Goal: Find specific page/section: Find specific page/section

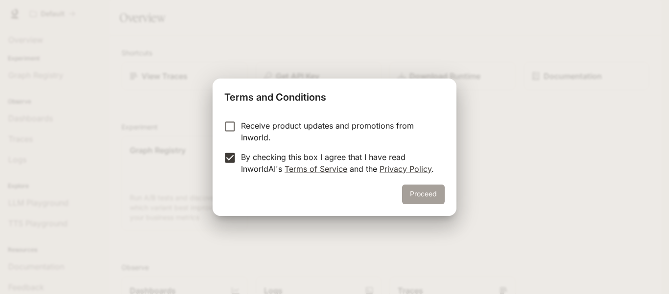
click at [429, 190] on button "Proceed" at bounding box center [423, 194] width 43 height 20
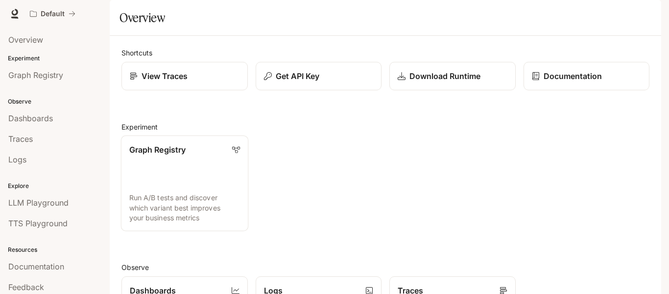
click at [195, 191] on link "Graph Registry Run A/B tests and discover which variant best improves your busi…" at bounding box center [184, 183] width 127 height 96
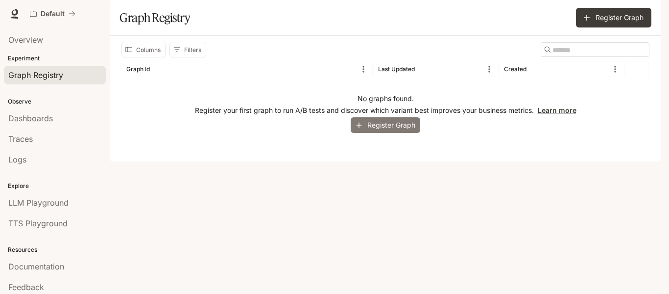
click at [378, 133] on button "Register Graph" at bounding box center [386, 125] width 70 height 16
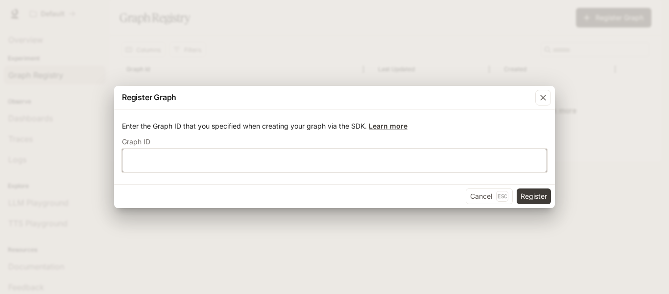
click at [224, 165] on input "text" at bounding box center [335, 160] width 424 height 10
click at [542, 99] on icon "button" at bounding box center [544, 98] width 6 height 6
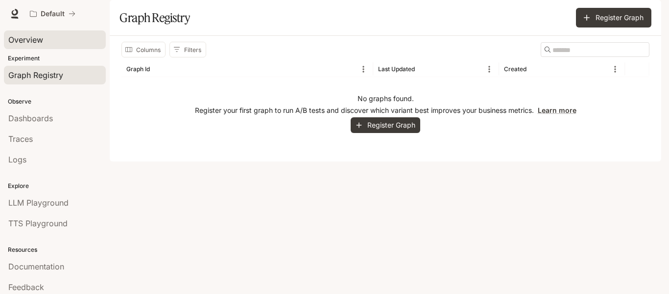
click at [32, 42] on span "Overview" at bounding box center [25, 40] width 35 height 12
